Goal: Transaction & Acquisition: Purchase product/service

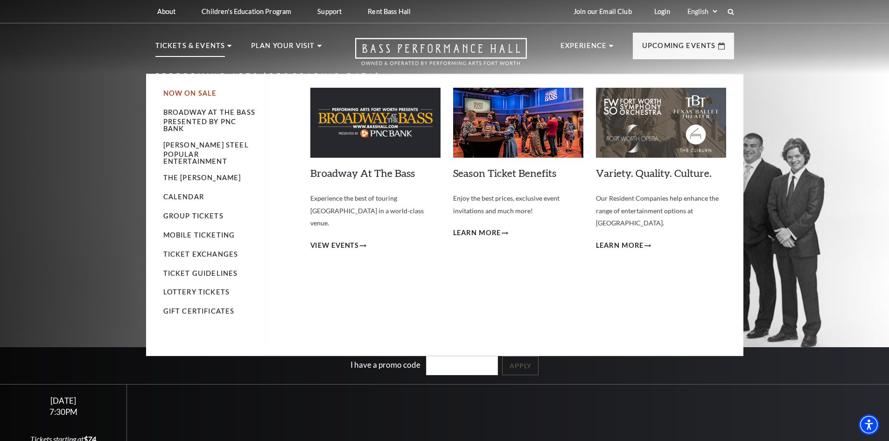
click at [206, 94] on link "Now On Sale" at bounding box center [190, 93] width 54 height 8
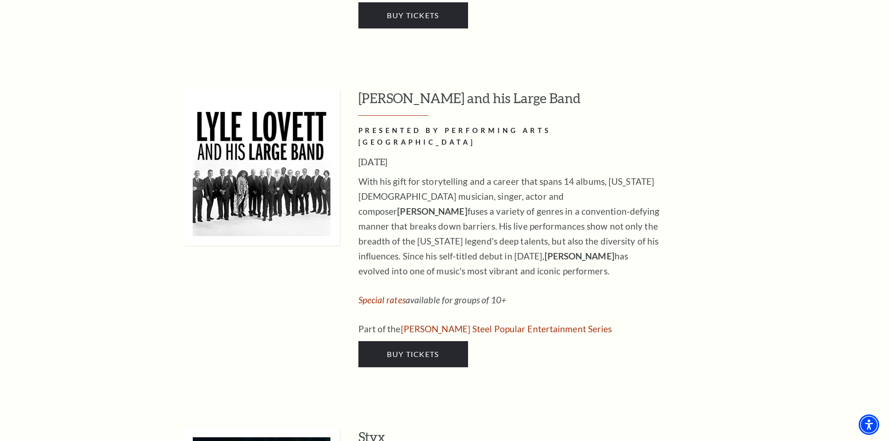
scroll to position [1353, 0]
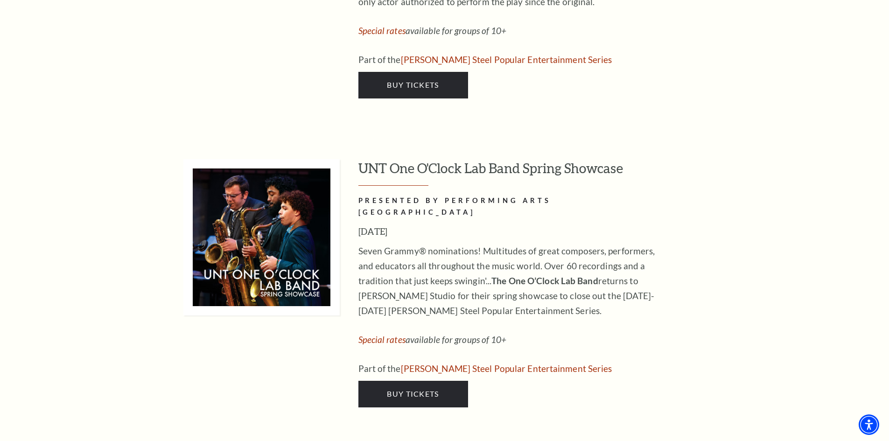
scroll to position [4712, 0]
